Goal: Information Seeking & Learning: Learn about a topic

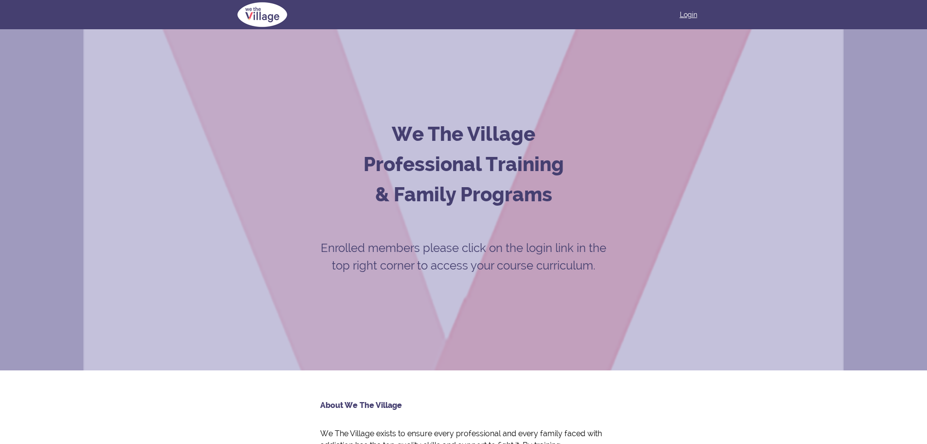
click at [689, 11] on link "Login" at bounding box center [689, 15] width 18 height 10
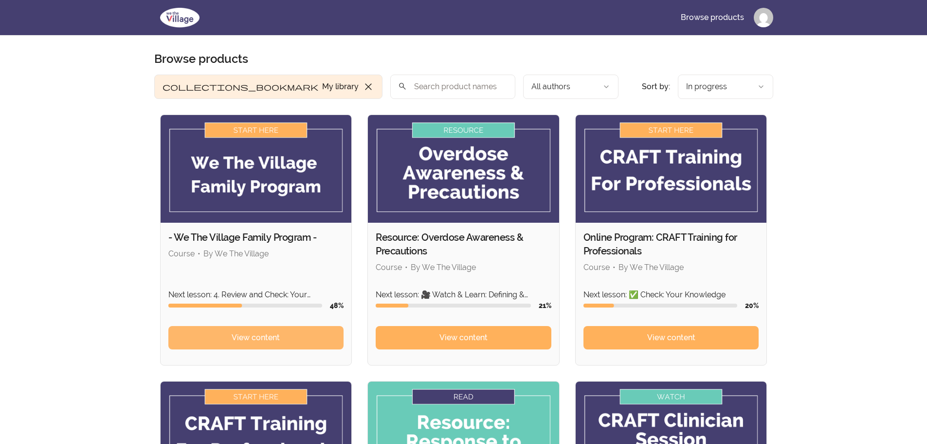
click at [265, 339] on span "View content" at bounding box center [256, 338] width 48 height 12
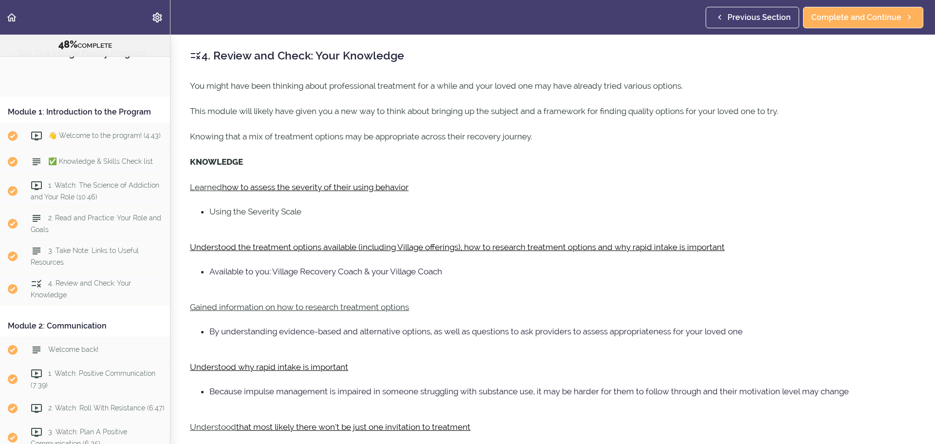
scroll to position [2002, 0]
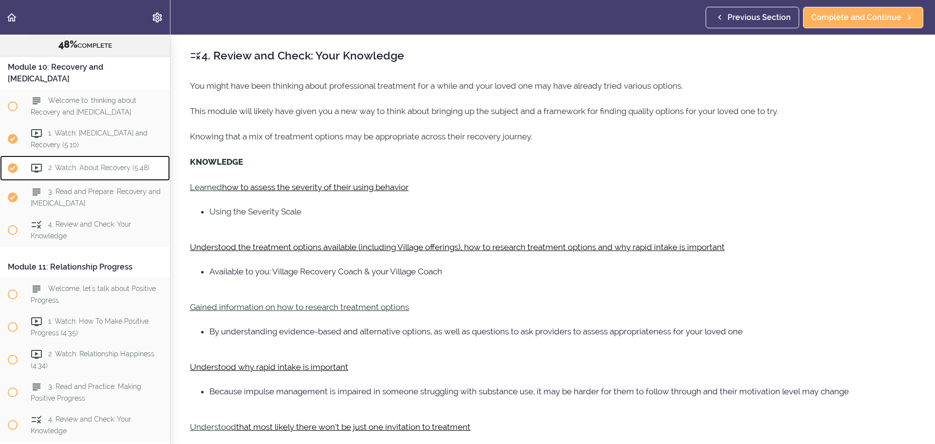
click at [70, 171] on span "2. Watch: About Recovery (5:48)" at bounding box center [98, 168] width 101 height 8
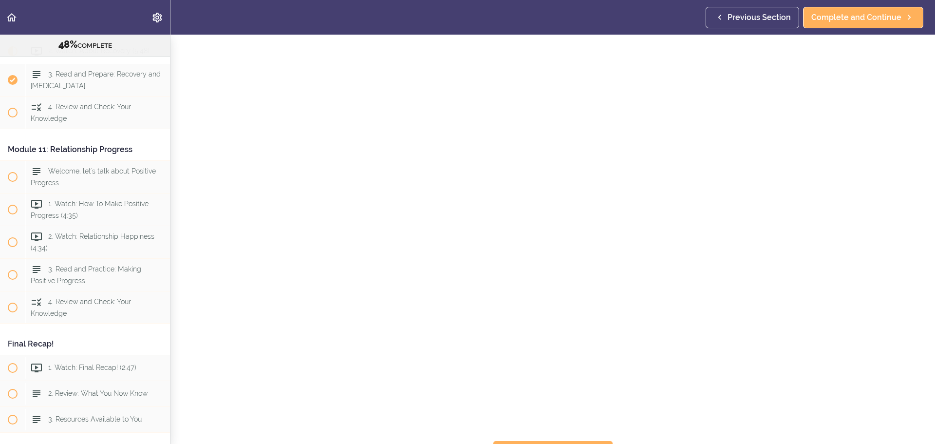
scroll to position [123, 0]
